Goal: Find specific page/section: Find specific page/section

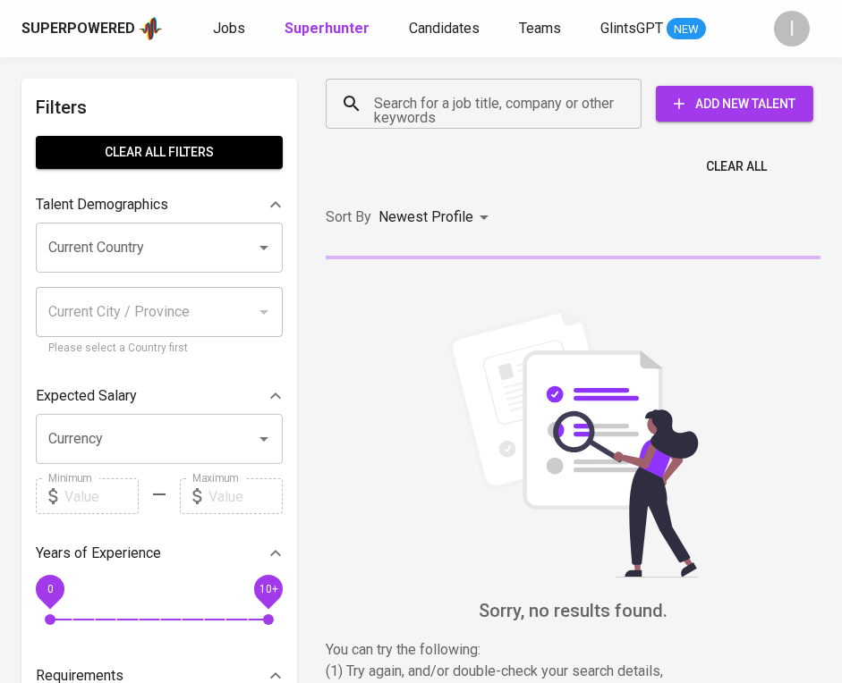
click at [428, 98] on input "Search for a job title, company or other keywords" at bounding box center [487, 104] width 237 height 34
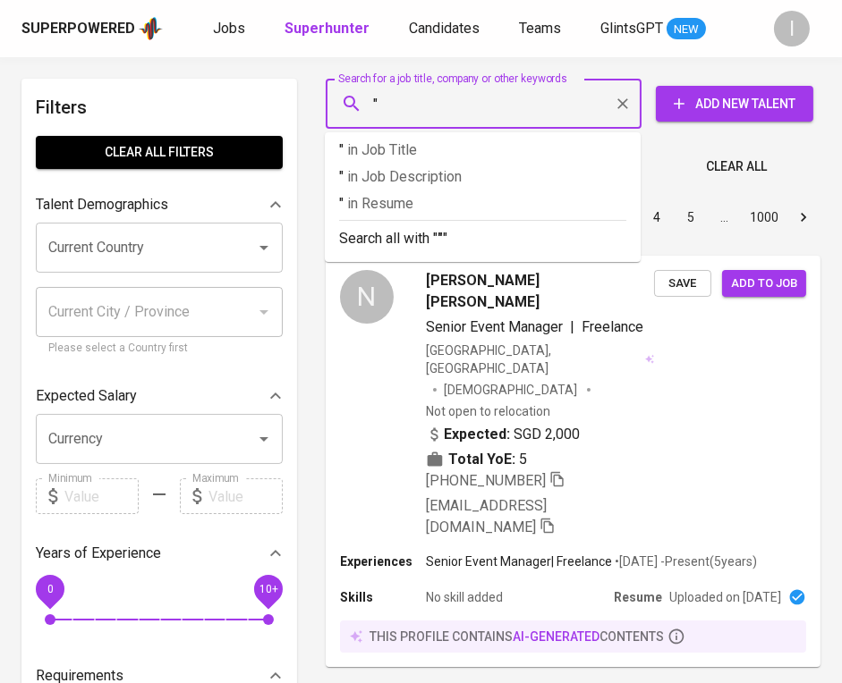
paste input "EKSTRINDO LAMINASI"
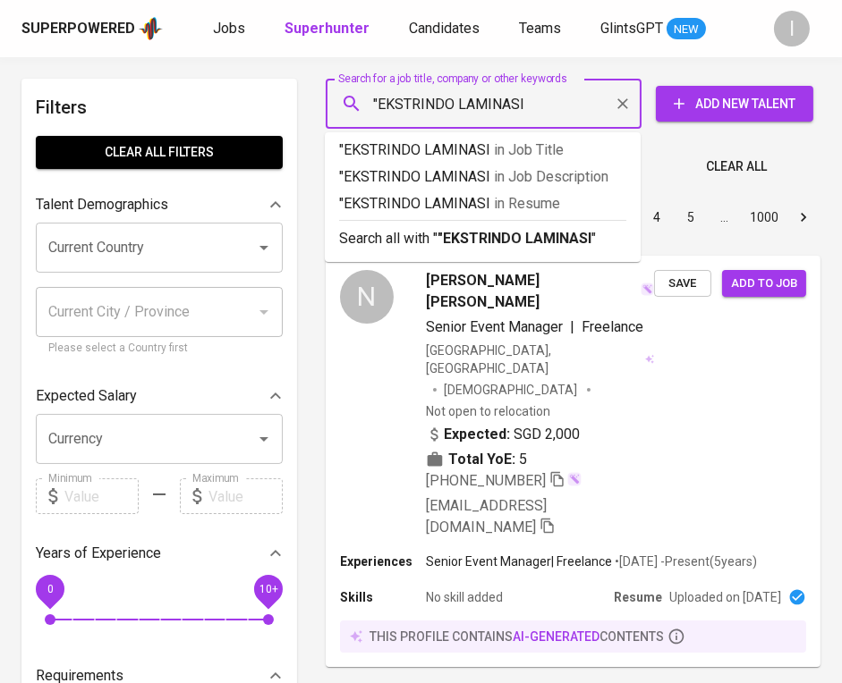
type input ""EKSTRINDO LAMINASI""
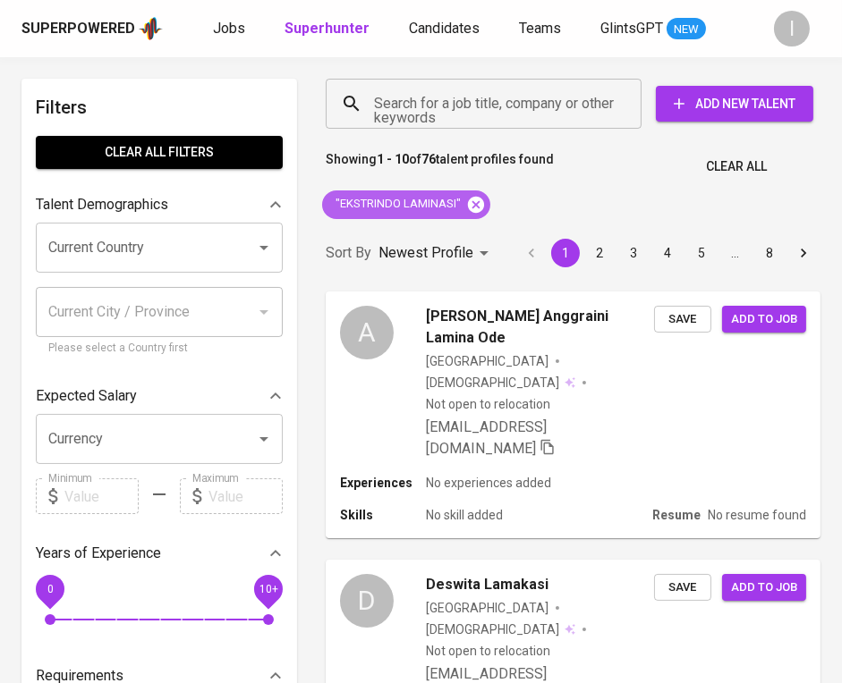
click at [478, 199] on icon at bounding box center [476, 204] width 16 height 16
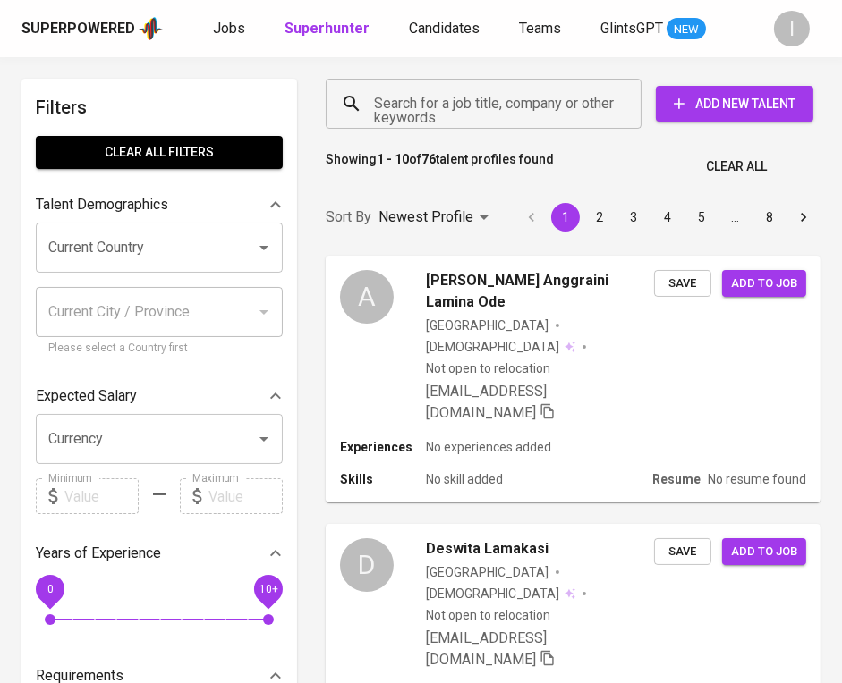
click at [520, 122] on div "Search for a job title, company or other keywords" at bounding box center [484, 104] width 316 height 50
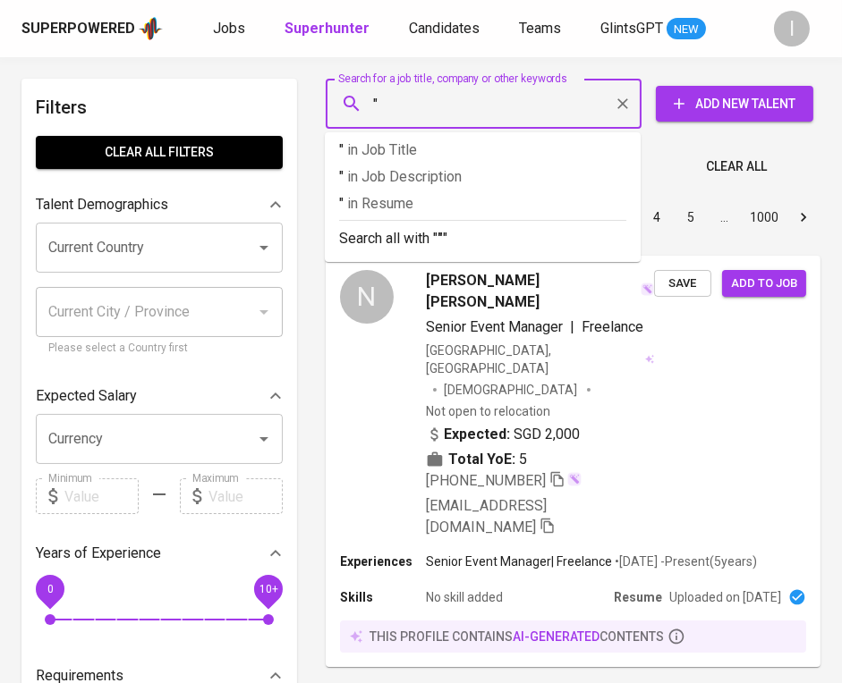
paste input "[PERSON_NAME] Elektronika Indonesia"
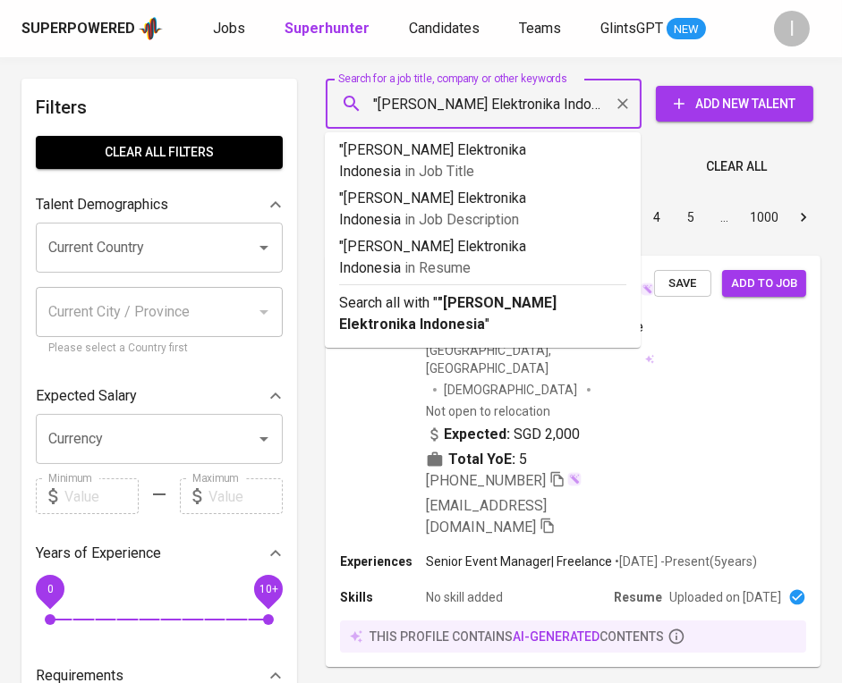
type input ""[PERSON_NAME] Elektronika Indonesia""
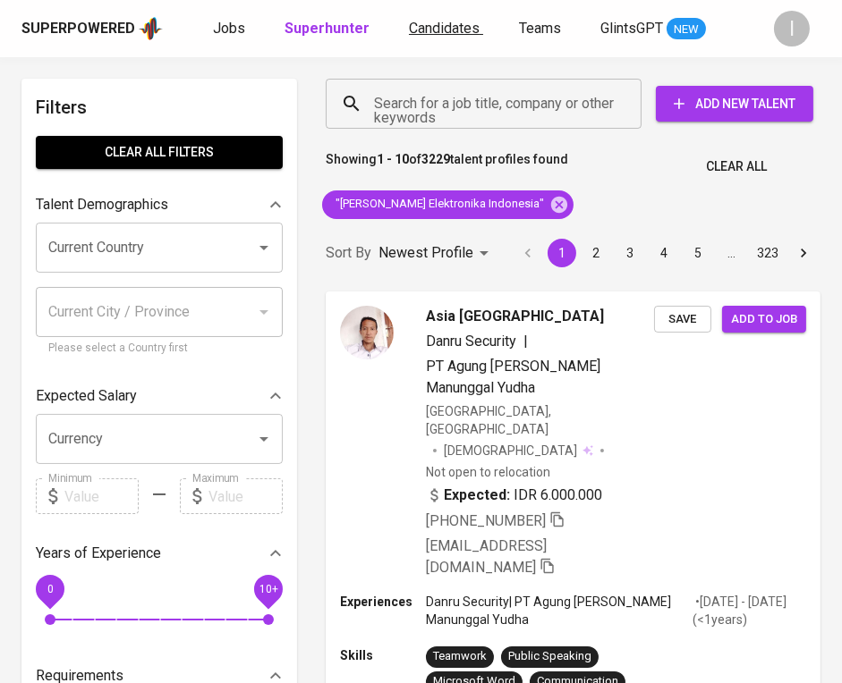
scroll to position [2167, 0]
